Goal: Information Seeking & Learning: Learn about a topic

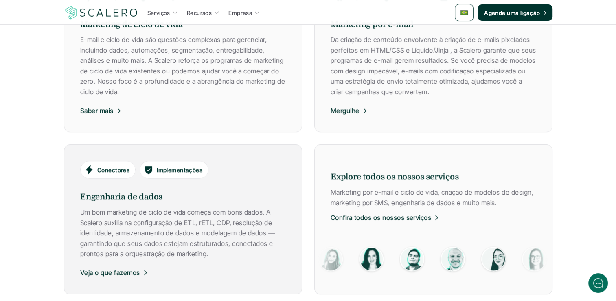
scroll to position [489, 0]
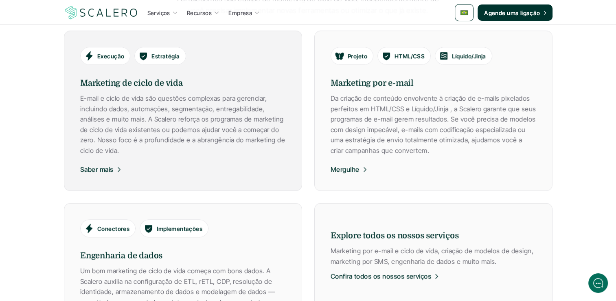
click at [122, 163] on div "Saber mais" at bounding box center [101, 167] width 42 height 15
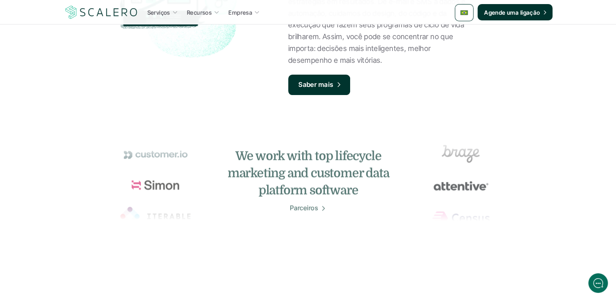
scroll to position [407, 0]
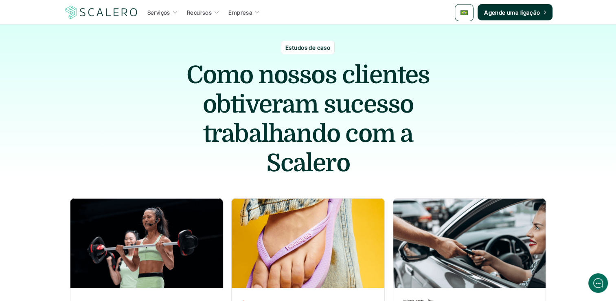
scroll to position [204, 0]
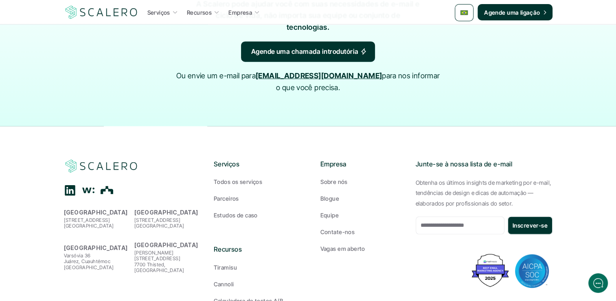
scroll to position [1994, 0]
